Goal: Transaction & Acquisition: Purchase product/service

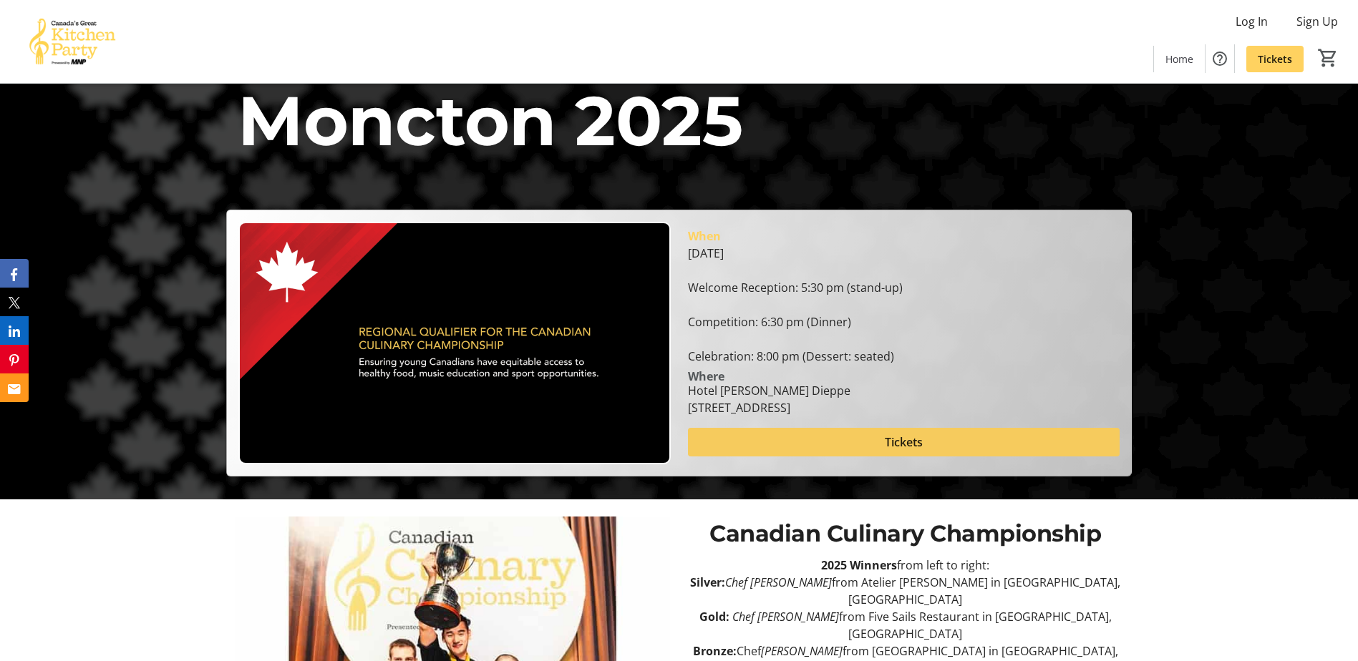
scroll to position [215, 0]
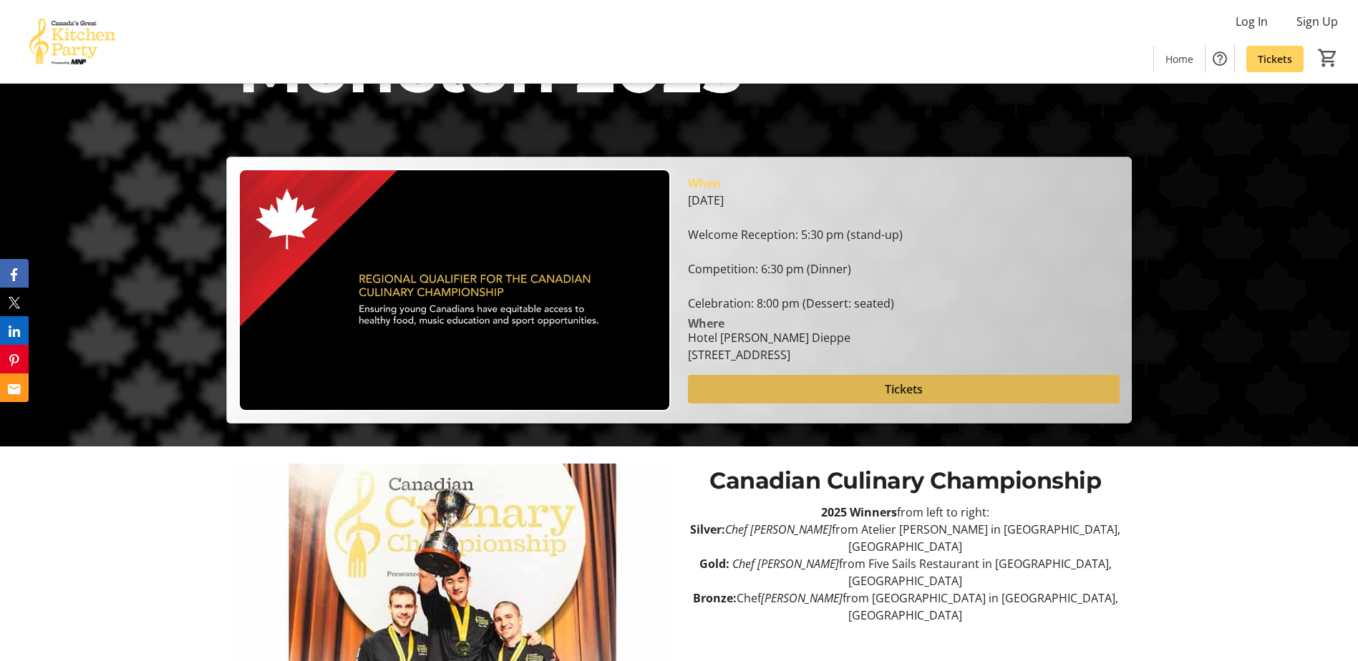
click at [906, 384] on span "Tickets" at bounding box center [904, 389] width 38 height 17
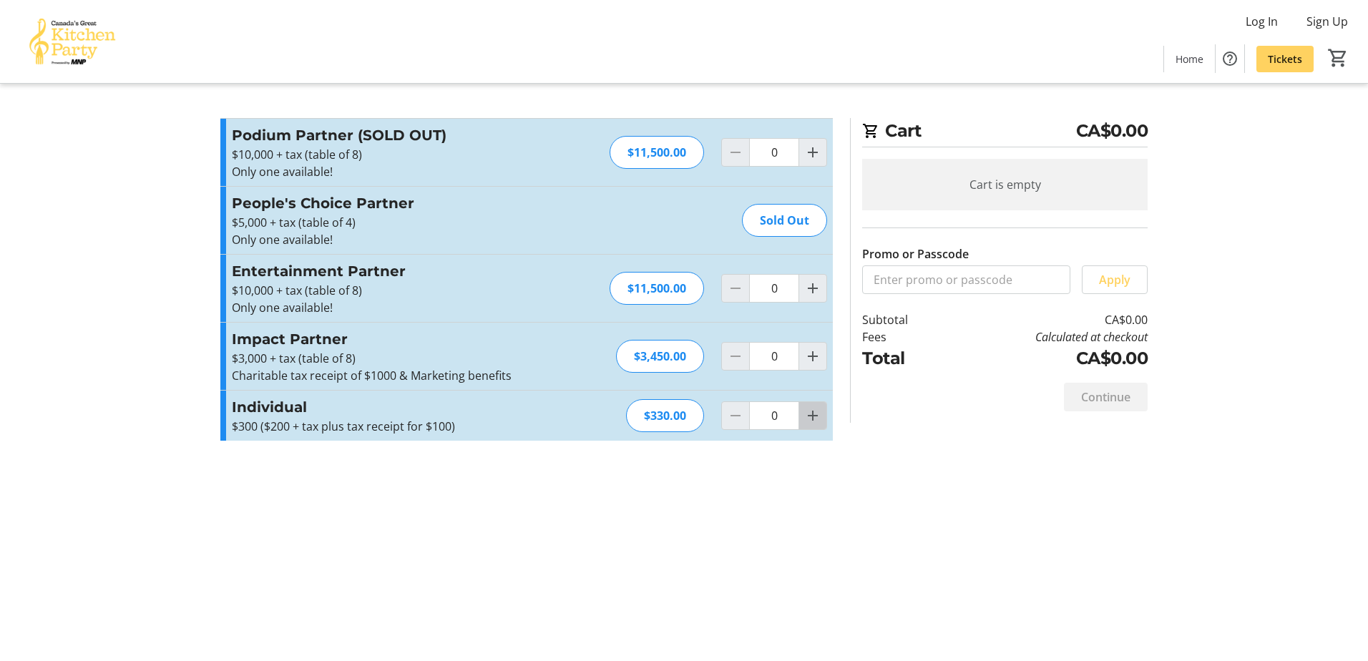
click at [809, 414] on mat-icon "Increment by one" at bounding box center [812, 415] width 17 height 17
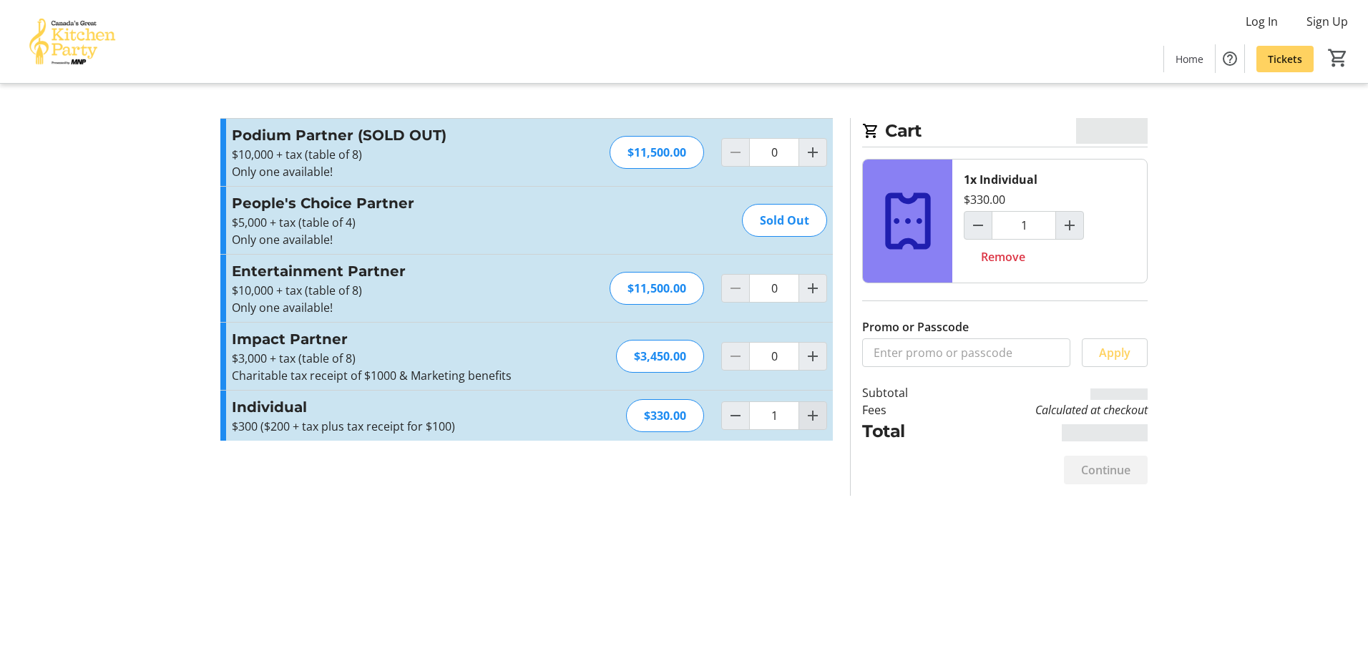
click at [809, 414] on mat-icon "Increment by one" at bounding box center [812, 415] width 17 height 17
type input "2"
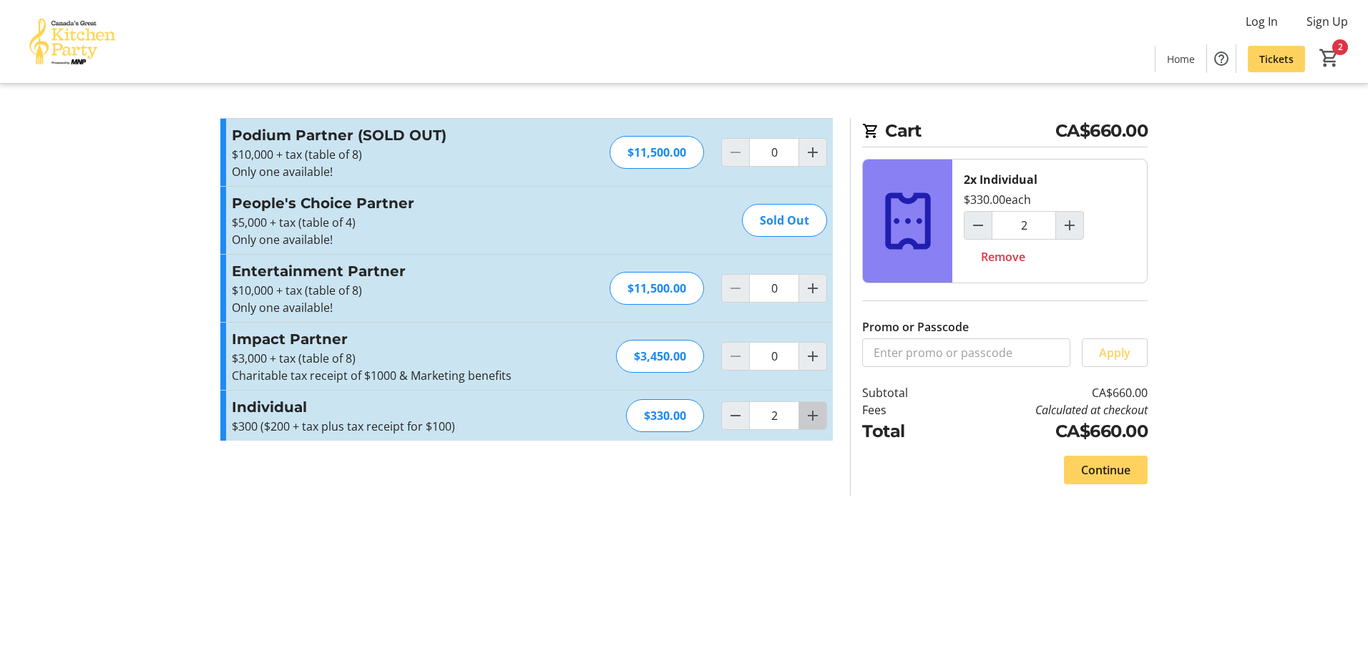
click at [809, 414] on mat-icon "Increment by one" at bounding box center [812, 415] width 17 height 17
type input "3"
